Goal: Submit feedback/report problem

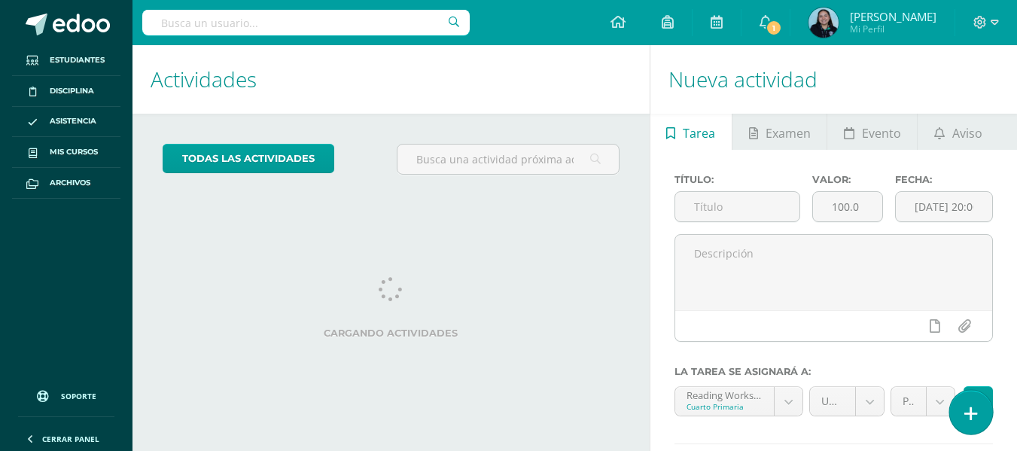
click at [971, 410] on icon at bounding box center [972, 413] width 14 height 17
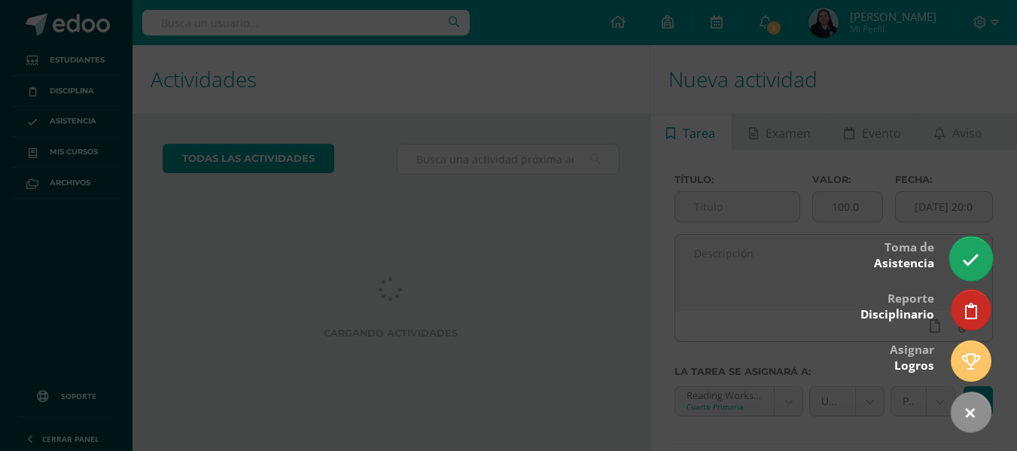
click at [977, 252] on icon at bounding box center [970, 260] width 17 height 17
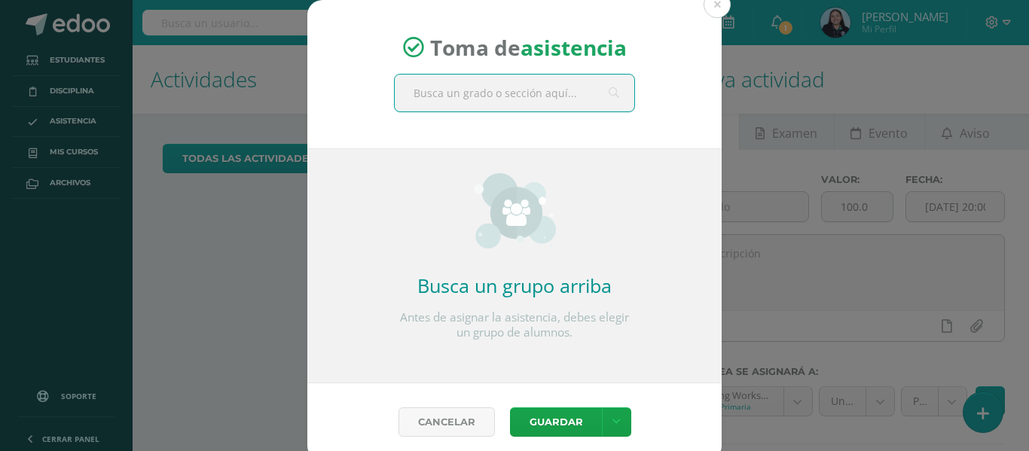
click at [541, 88] on input "text" at bounding box center [514, 93] width 239 height 37
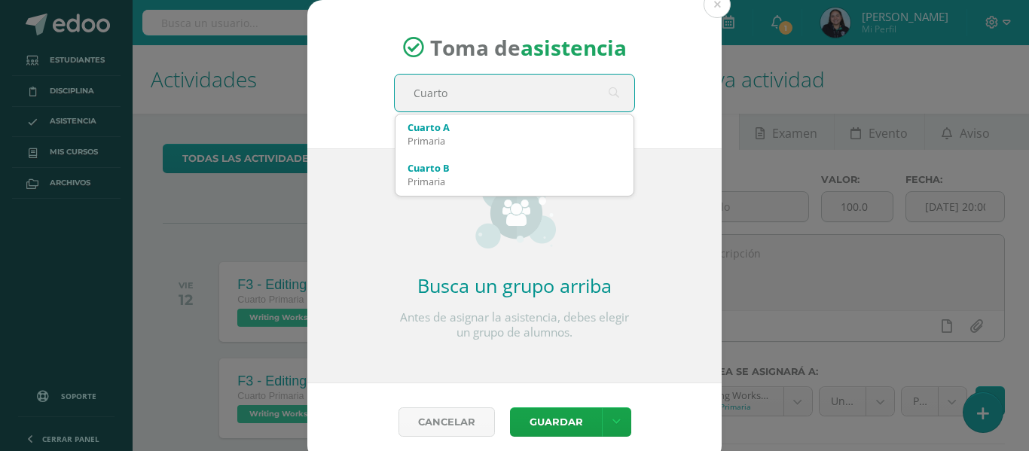
type input "Cuarto"
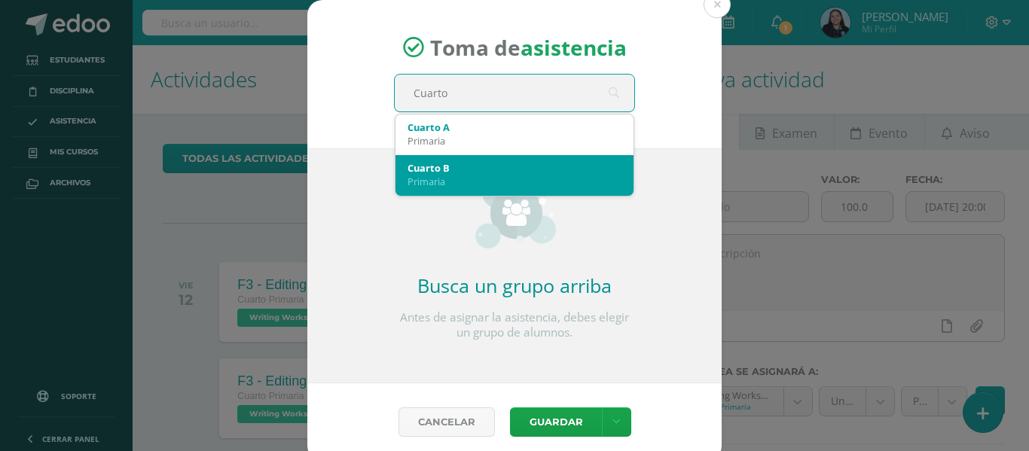
click at [513, 176] on div "Primaria" at bounding box center [514, 182] width 214 height 14
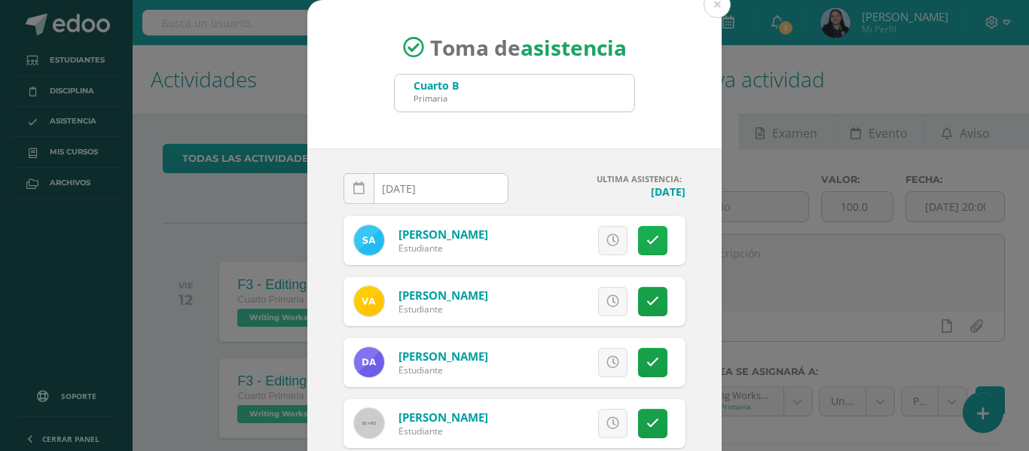
click at [646, 244] on icon at bounding box center [652, 240] width 13 height 13
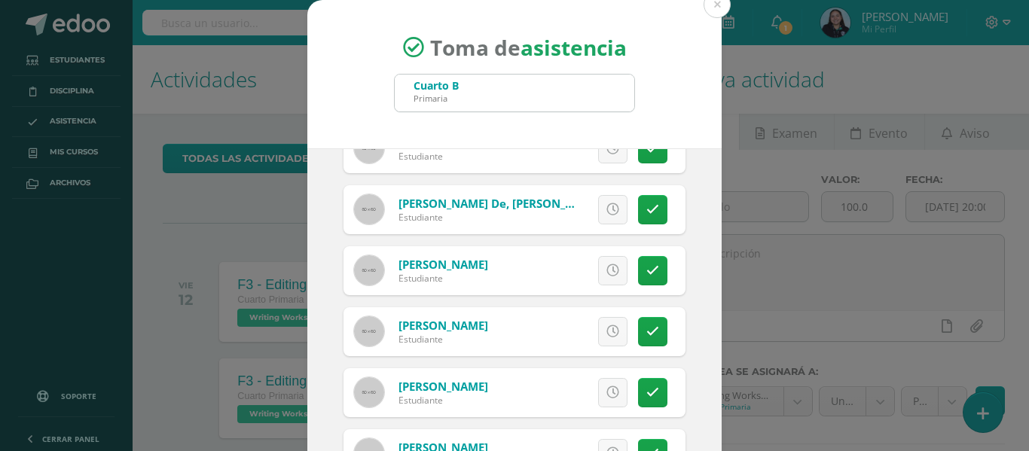
scroll to position [527, 0]
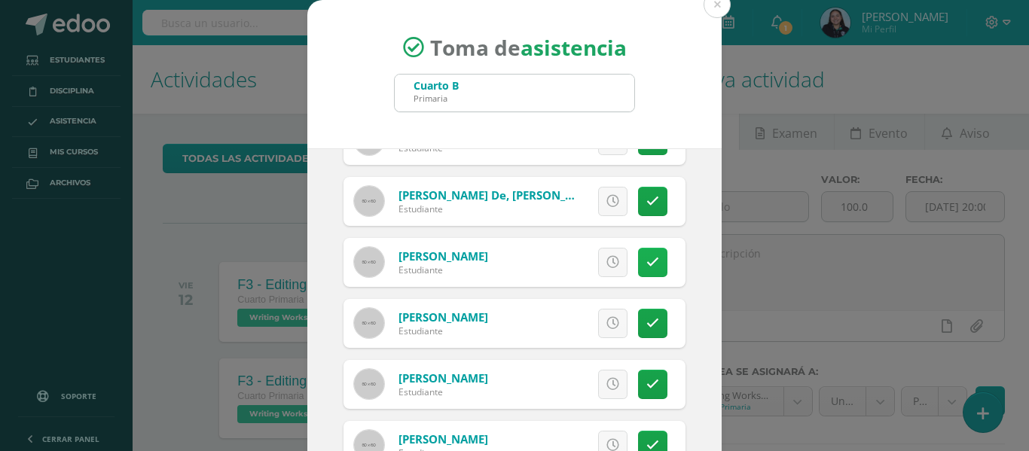
click at [638, 267] on link at bounding box center [652, 262] width 29 height 29
click at [646, 325] on icon at bounding box center [652, 323] width 13 height 13
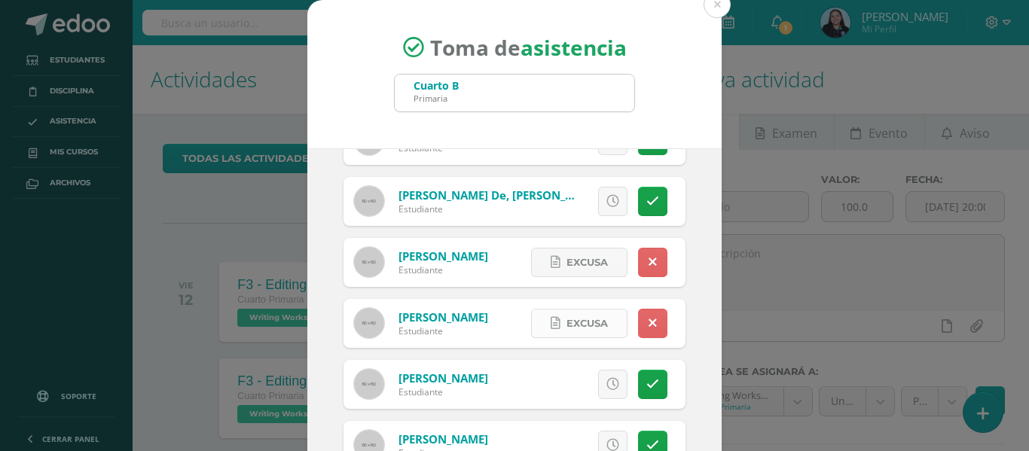
click at [593, 323] on link "Excusa" at bounding box center [579, 323] width 96 height 29
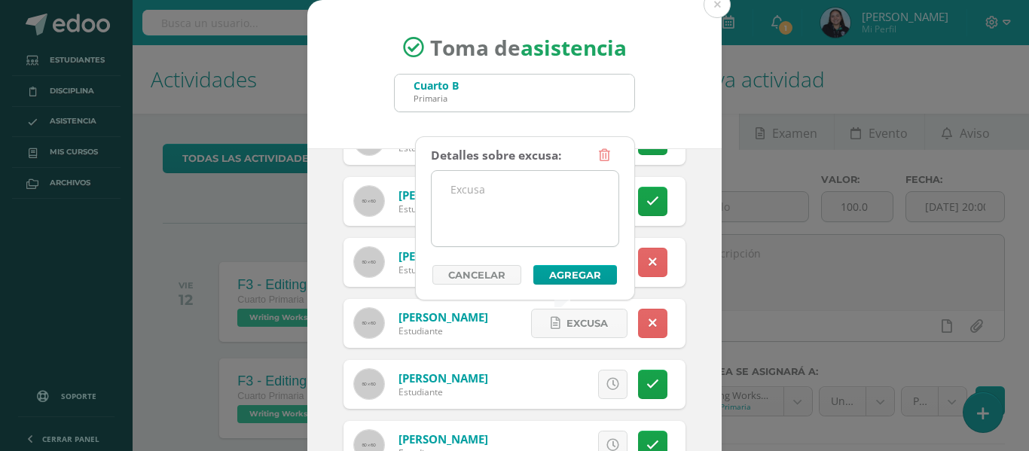
click at [483, 203] on textarea at bounding box center [524, 208] width 187 height 75
type textarea "P"
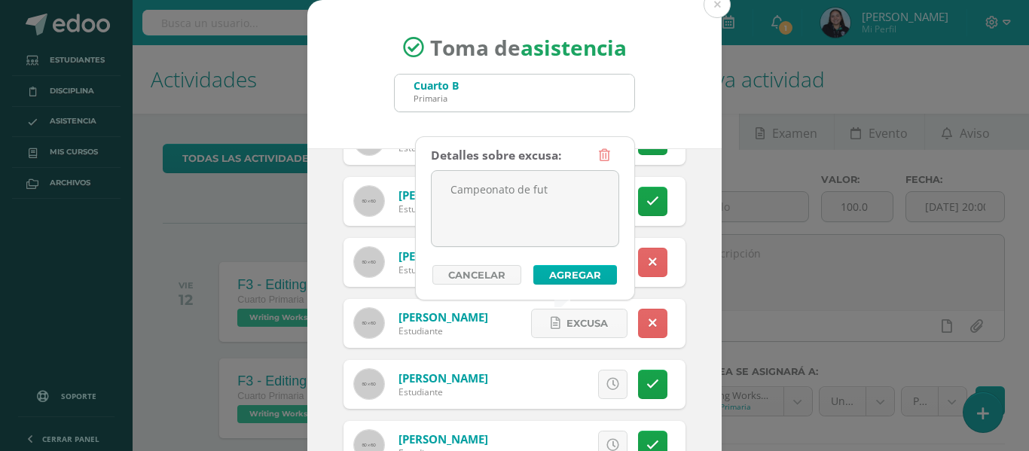
type textarea "Campeonato de fut"
click at [575, 276] on button "Agregar" at bounding box center [575, 275] width 84 height 20
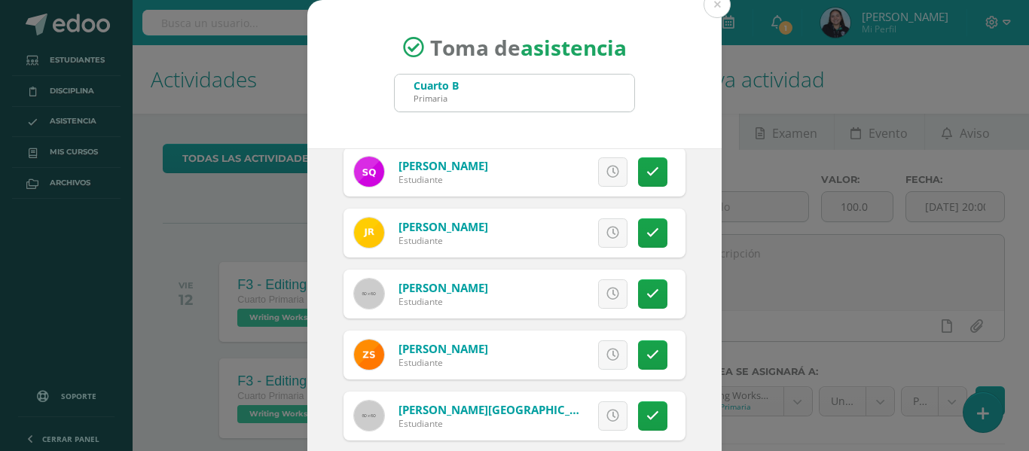
scroll to position [866, 0]
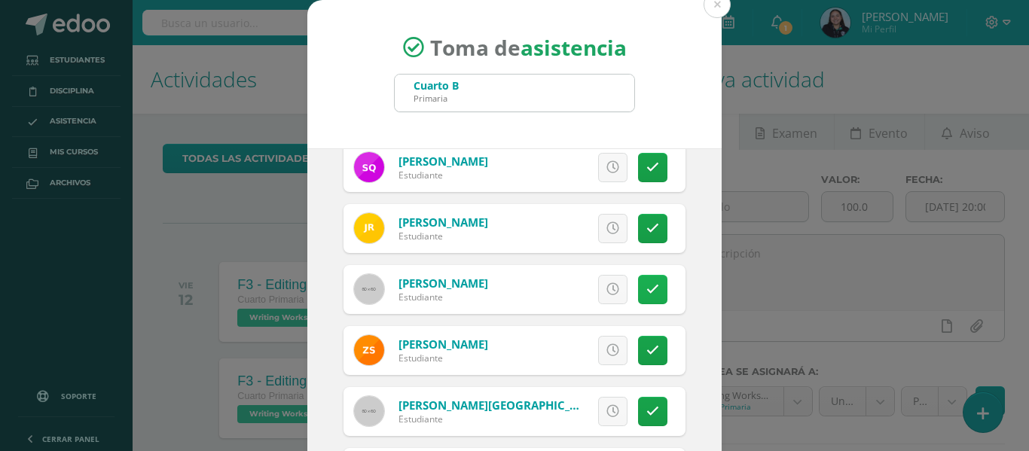
click at [649, 285] on link at bounding box center [652, 289] width 29 height 29
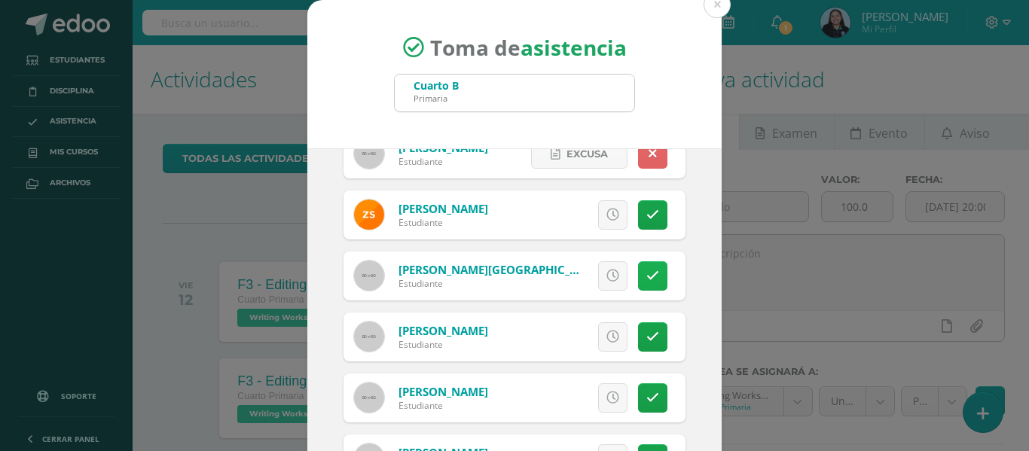
click at [646, 270] on icon at bounding box center [652, 276] width 13 height 13
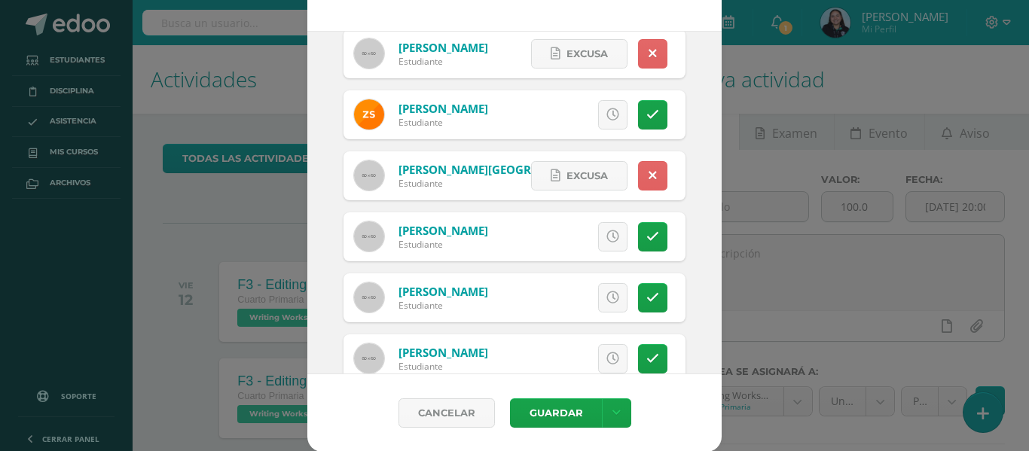
scroll to position [1079, 0]
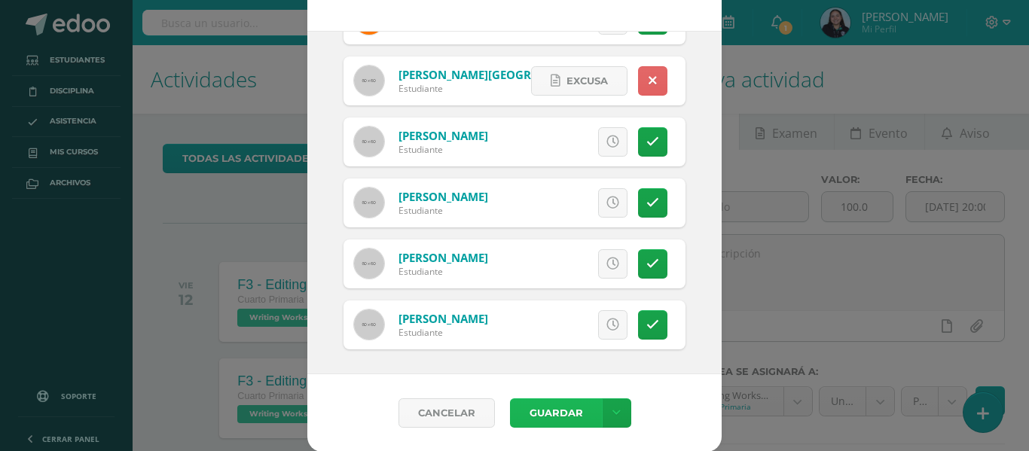
click at [541, 408] on button "Guardar" at bounding box center [556, 412] width 92 height 29
